Goal: Navigation & Orientation: Find specific page/section

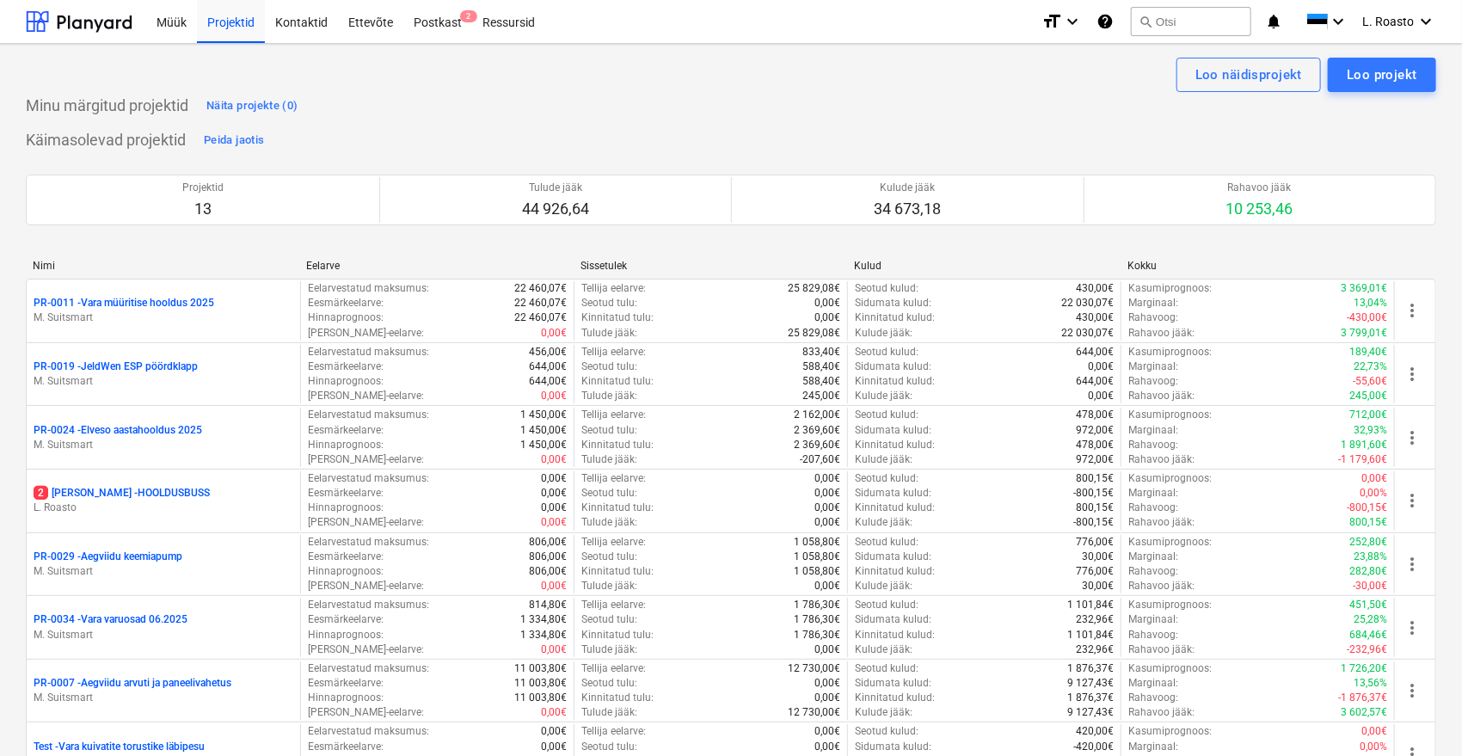
scroll to position [430, 0]
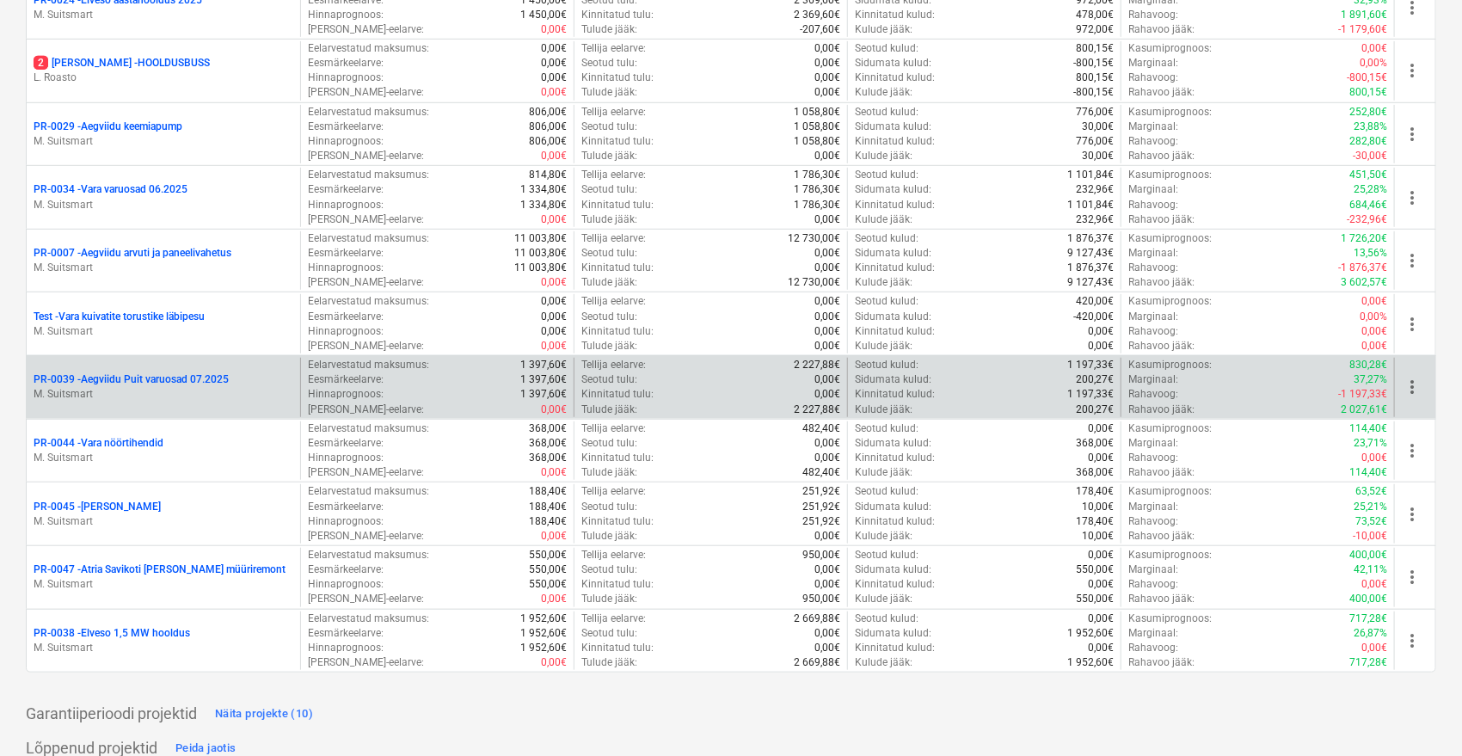
click at [203, 368] on div "PR-0039 - Aegviidu Puit varuosad 07.2025 M. Suitsmart" at bounding box center [163, 387] width 273 height 59
click at [137, 372] on p "PR-0039 - Aegviidu Puit varuosad 07.2025" at bounding box center [131, 379] width 195 height 15
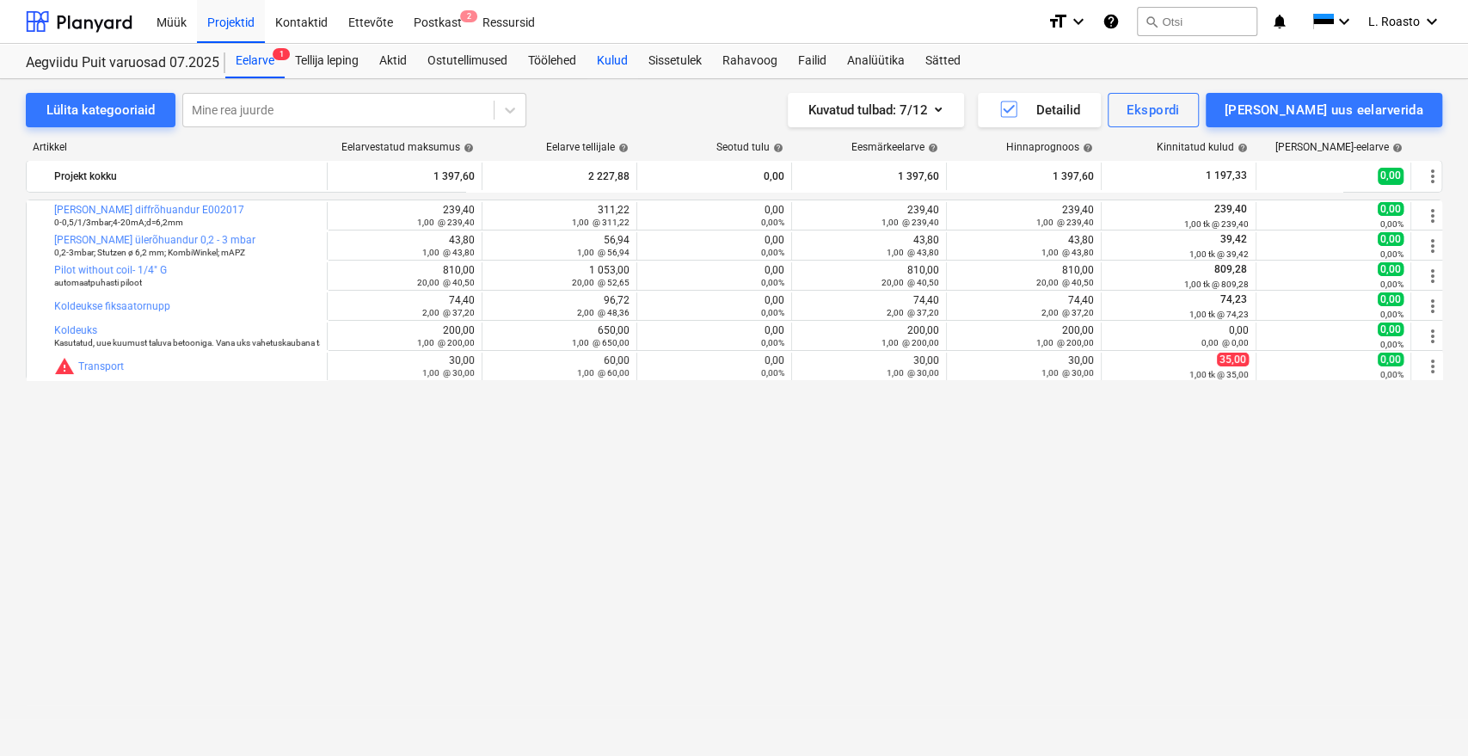
click at [614, 58] on div "Kulud" at bounding box center [612, 61] width 52 height 34
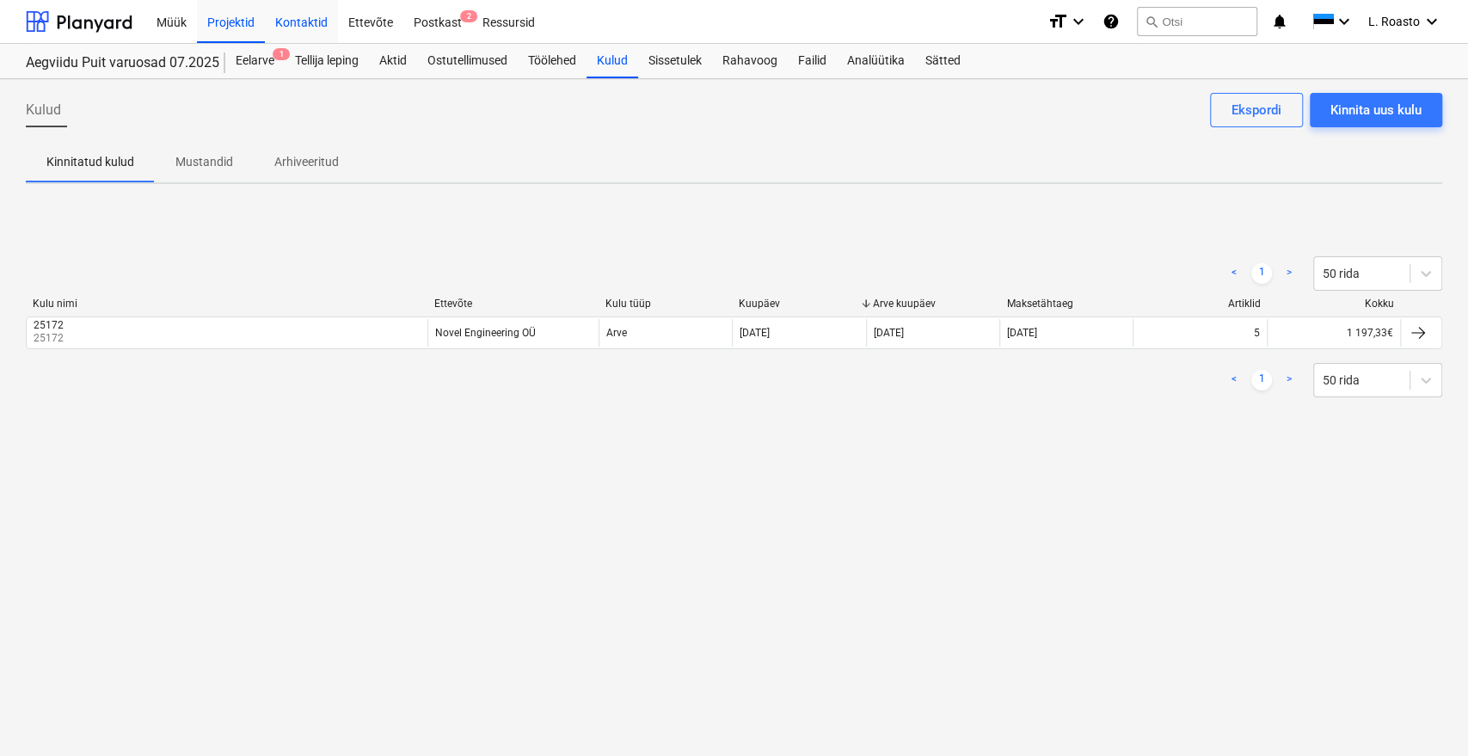
click at [318, 33] on div "Kontaktid" at bounding box center [301, 21] width 73 height 44
click at [445, 25] on div "Postkast 2" at bounding box center [437, 21] width 69 height 44
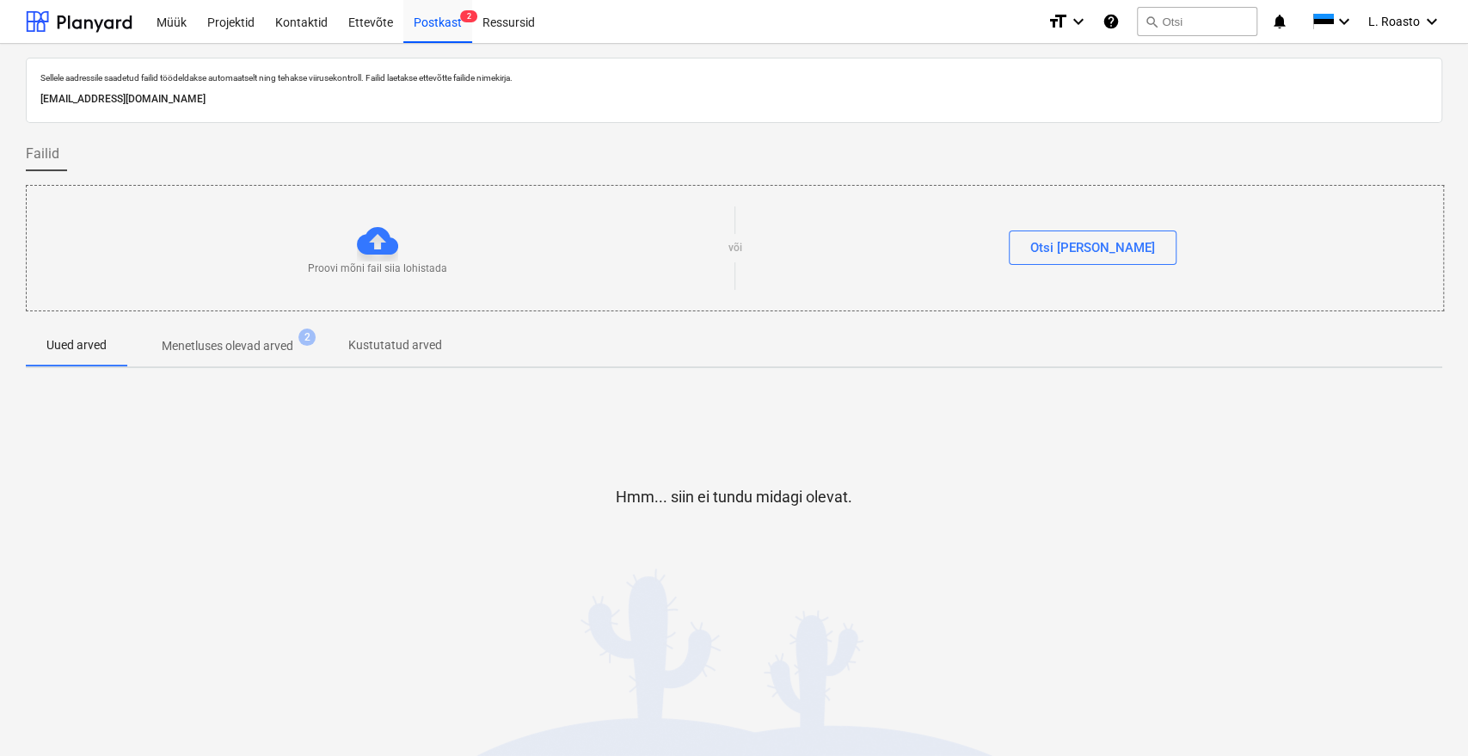
click at [238, 357] on span "Menetluses olevad arved 2" at bounding box center [227, 345] width 200 height 31
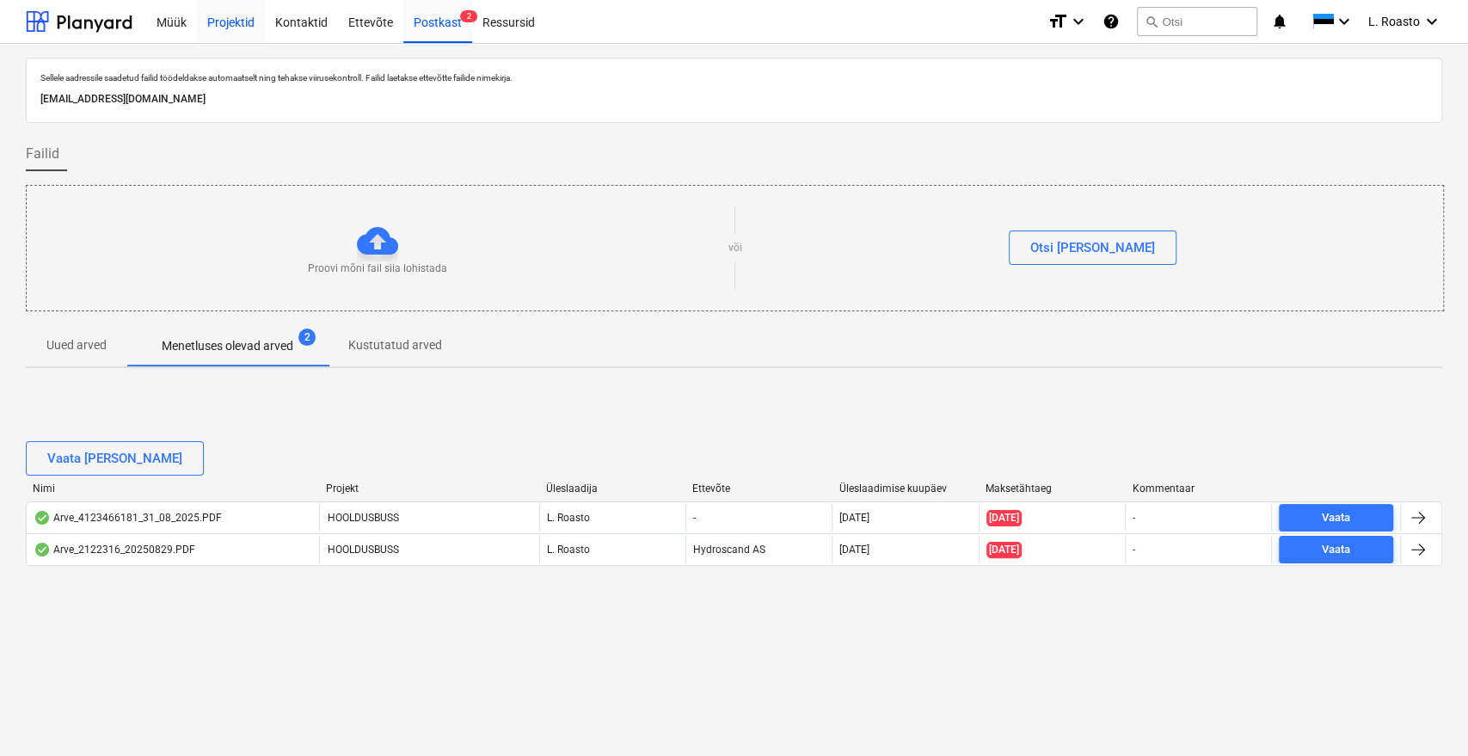
click at [218, 9] on div "Projektid" at bounding box center [231, 21] width 68 height 44
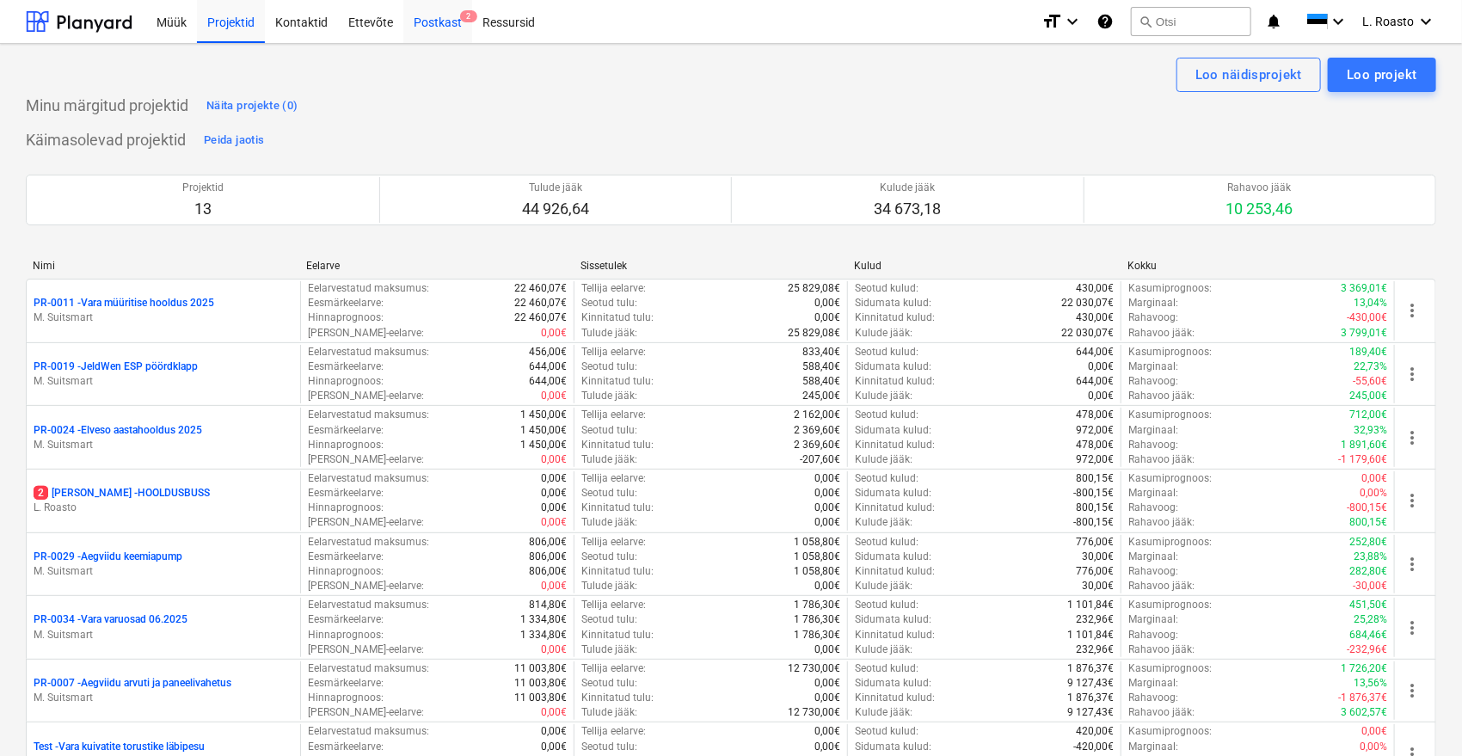
click at [433, 22] on div "Postkast 2" at bounding box center [437, 21] width 69 height 44
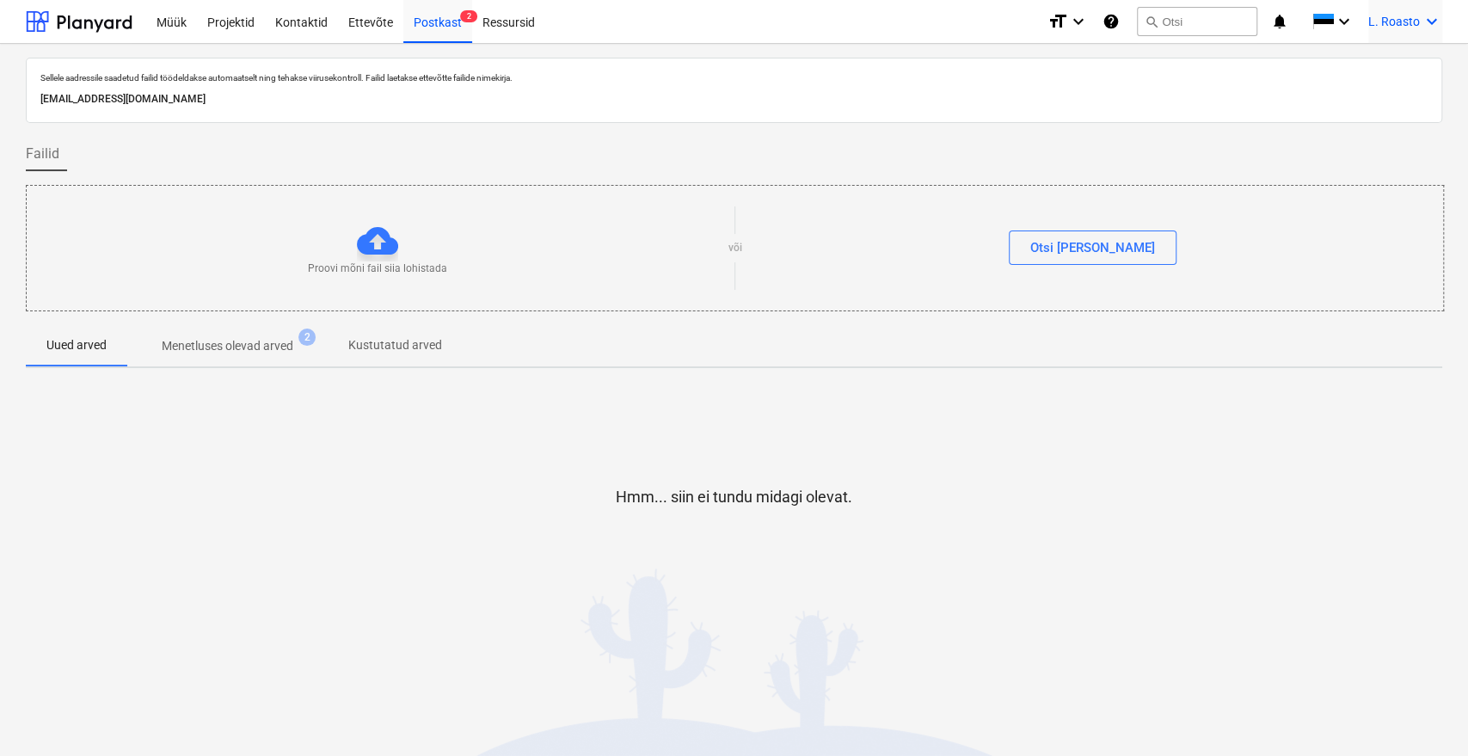
click at [1386, 30] on div "L. Roasto keyboard_arrow_down" at bounding box center [1405, 21] width 74 height 43
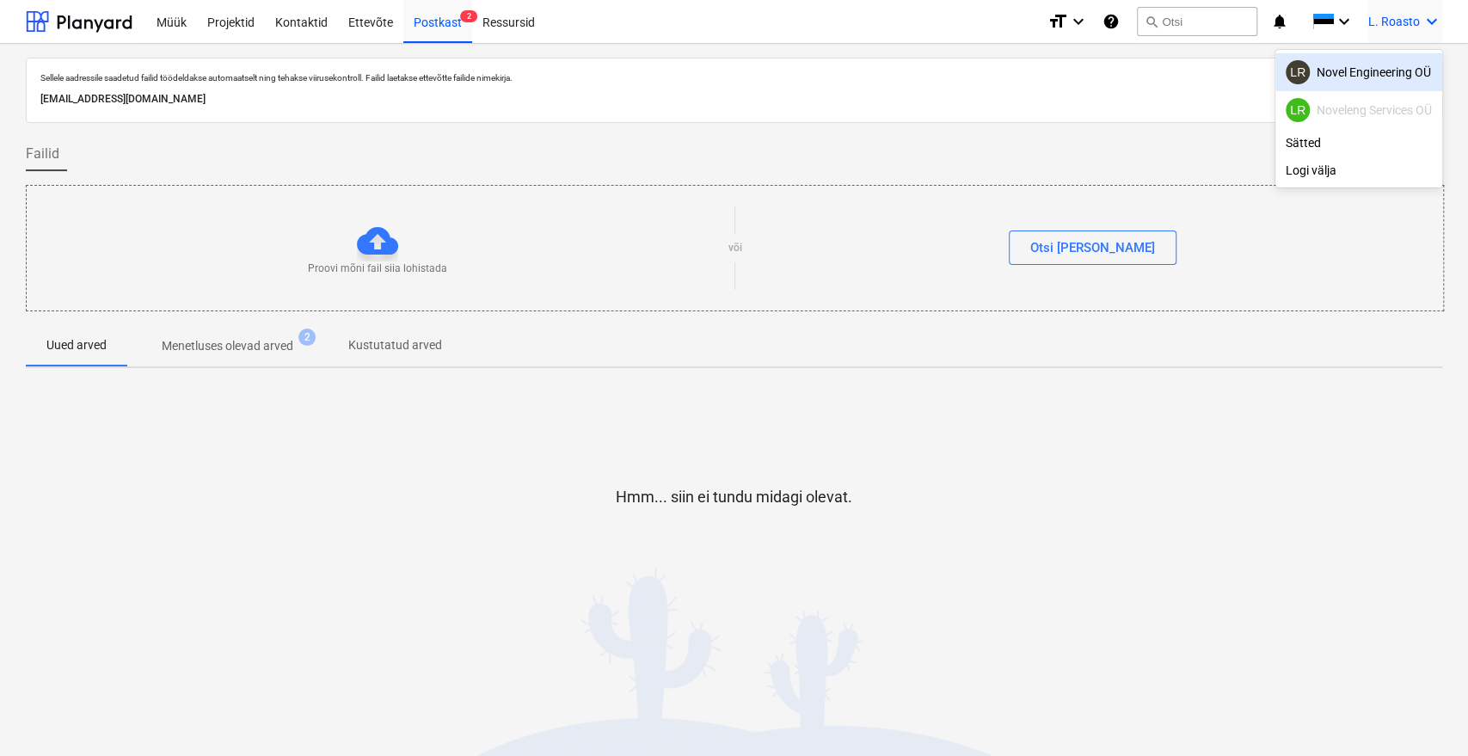
click at [1377, 77] on div "LR Novel Engineering OÜ" at bounding box center [1358, 72] width 146 height 24
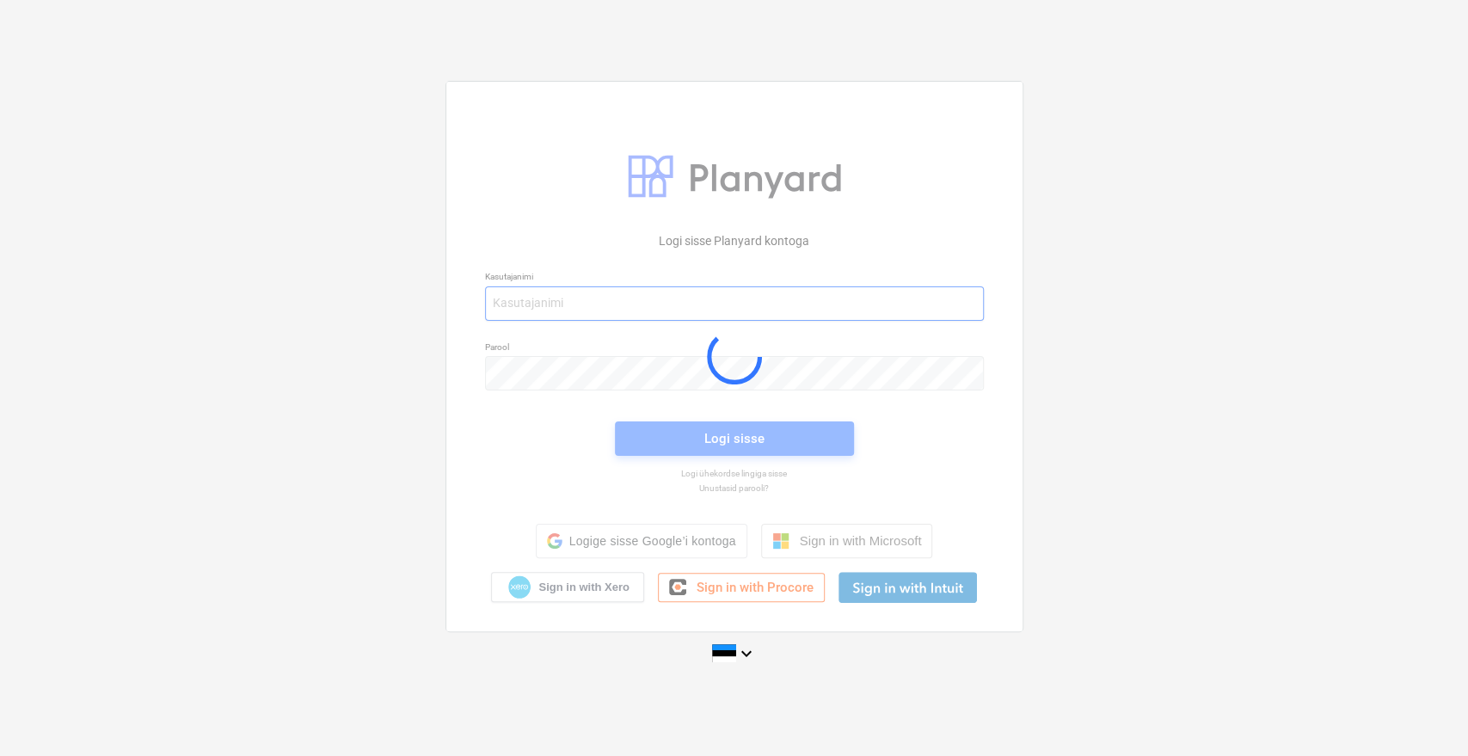
type input "[EMAIL_ADDRESS][DOMAIN_NAME]"
